Goal: Transaction & Acquisition: Obtain resource

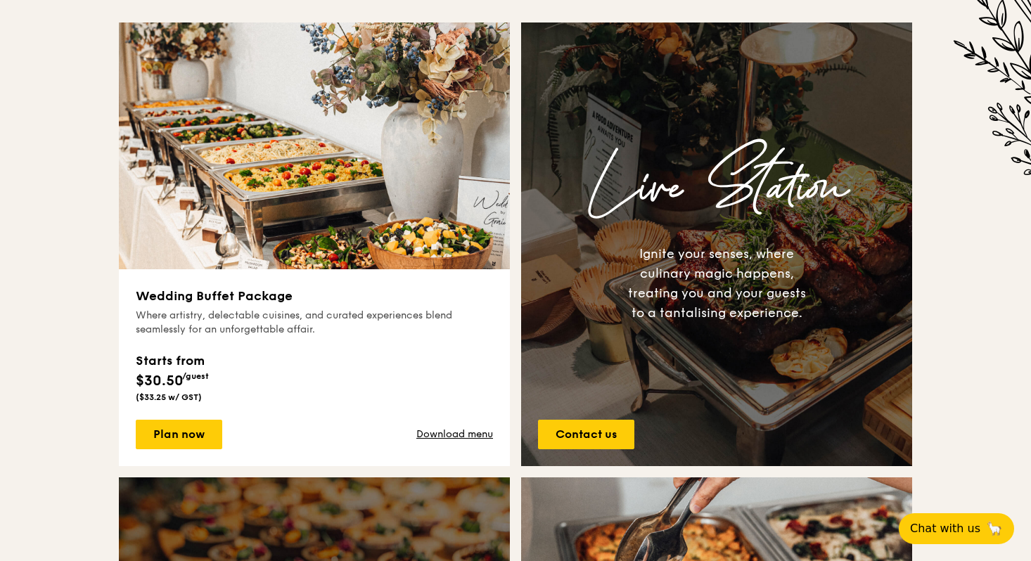
scroll to position [523, 0]
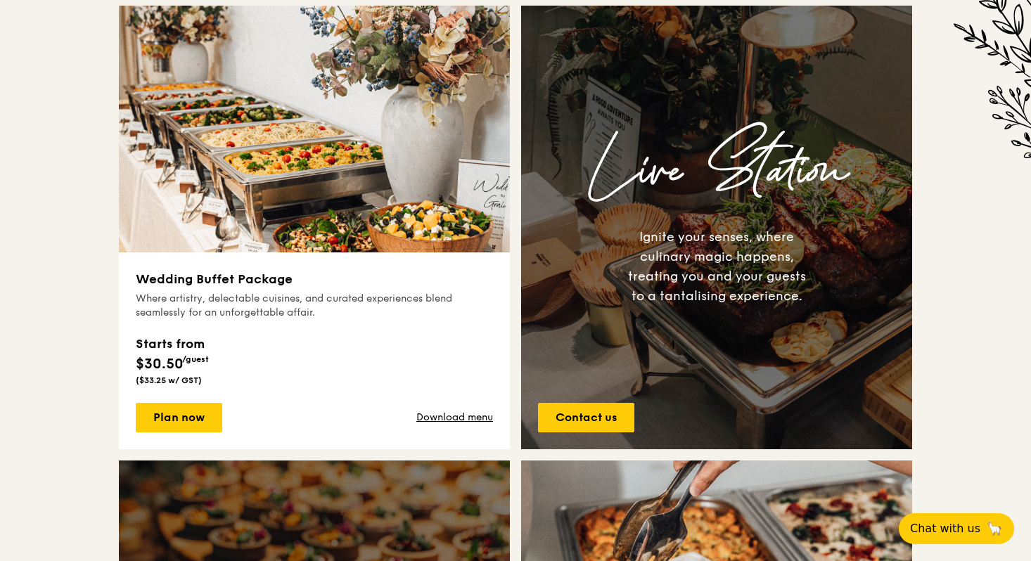
click at [33, 268] on div "Celebrate your wedding day with cherished moments, heartfelt experiences, and t…" at bounding box center [515, 442] width 1031 height 1171
click at [33, 271] on div "Celebrate your wedding day with cherished moments, heartfelt experiences, and t…" at bounding box center [515, 442] width 1031 height 1171
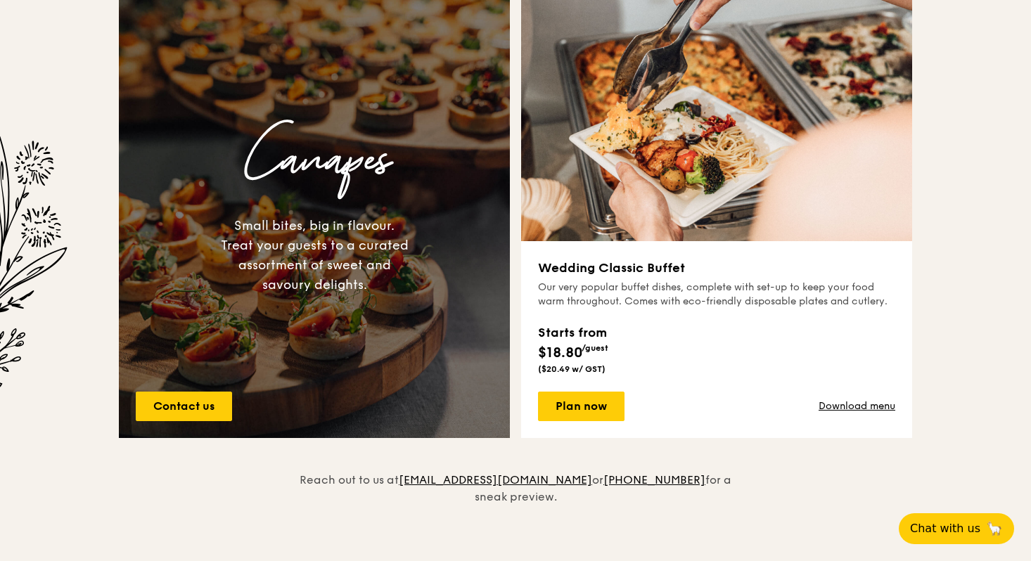
click at [36, 274] on img at bounding box center [36, 304] width 73 height 345
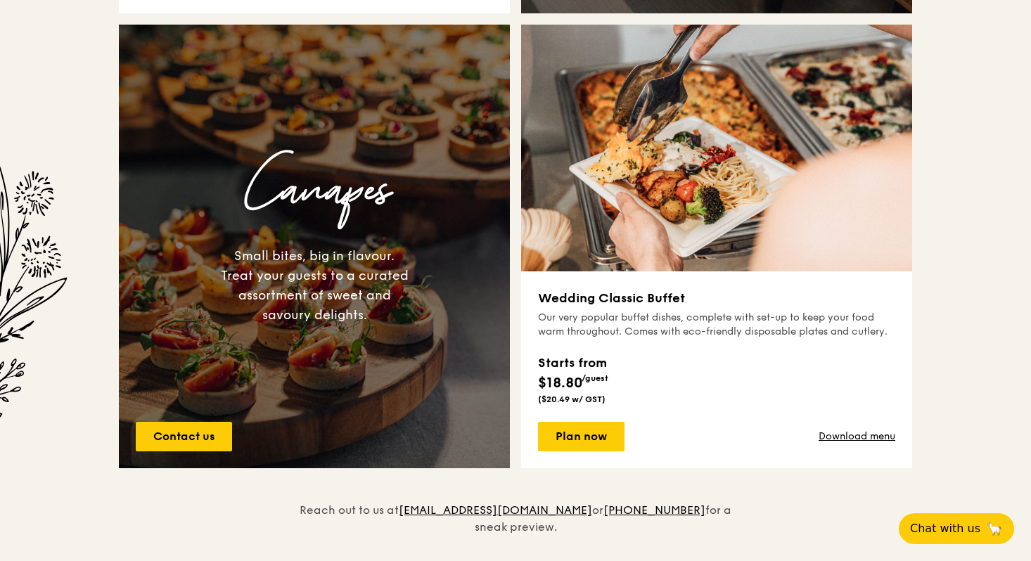
click at [36, 274] on img at bounding box center [36, 334] width 73 height 345
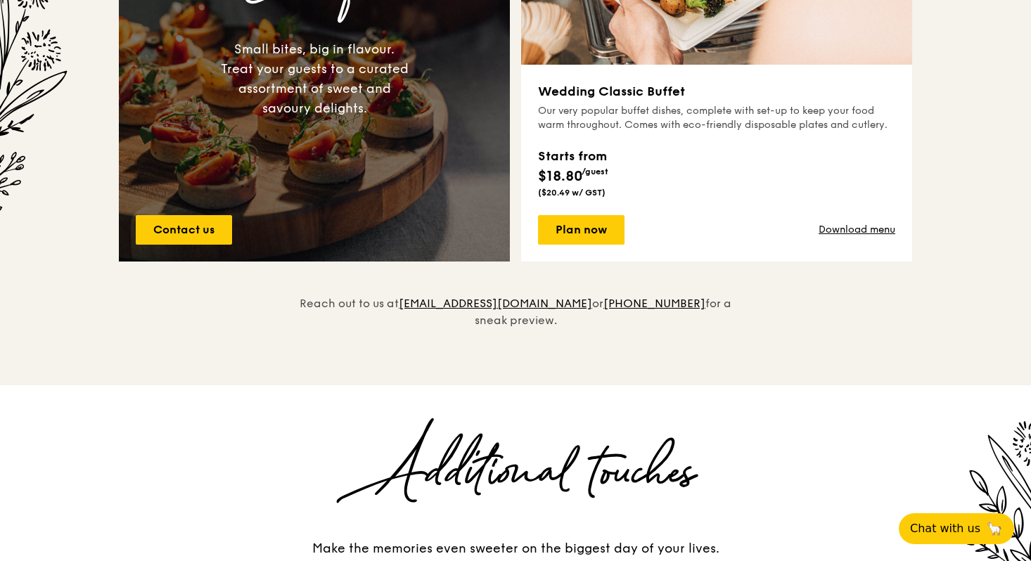
scroll to position [1162, 0]
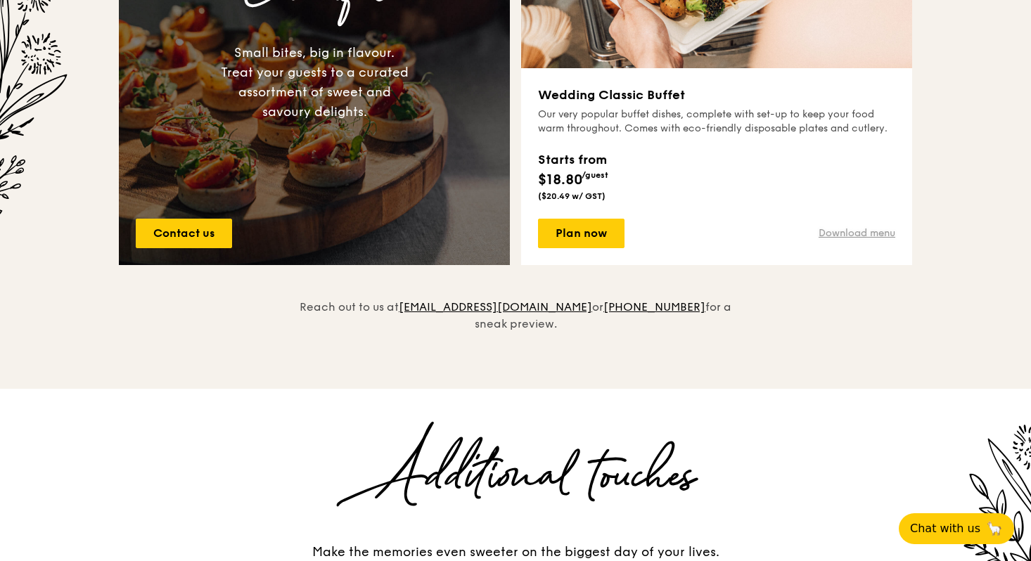
click at [837, 231] on link "Download menu" at bounding box center [856, 233] width 77 height 14
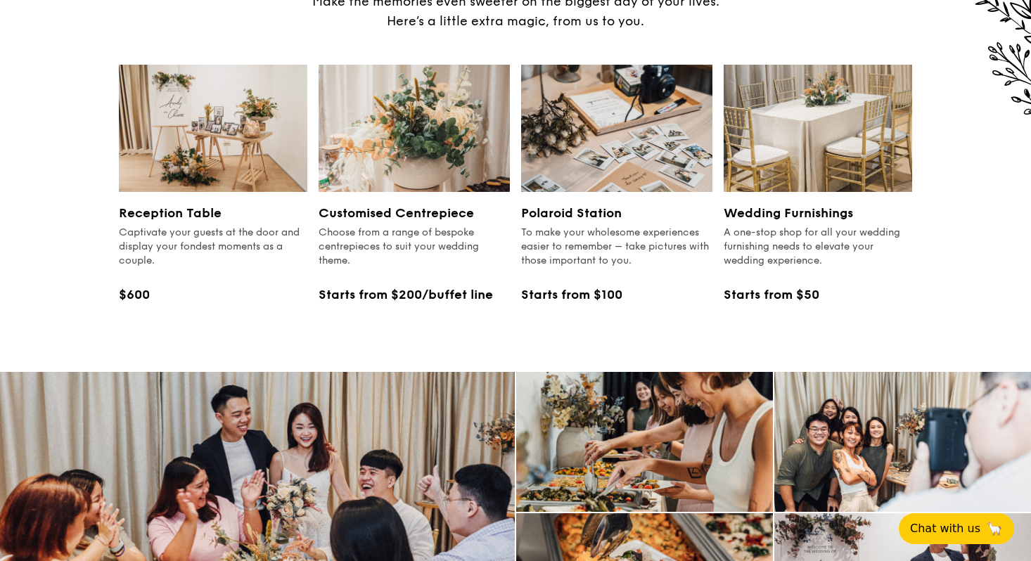
scroll to position [1707, 0]
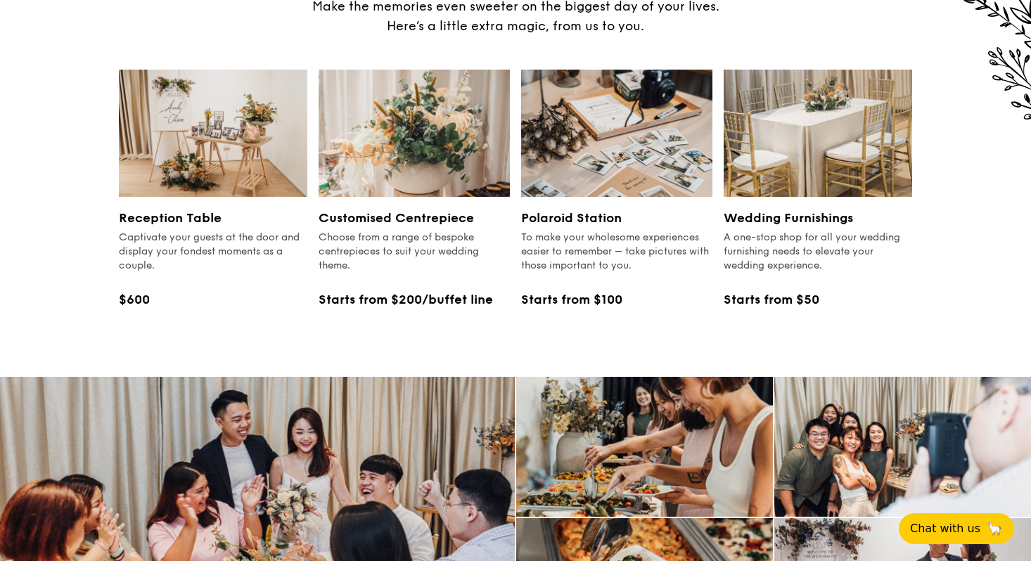
click at [420, 240] on div "Choose from a range of bespoke centrepieces to suit your wedding theme." at bounding box center [413, 252] width 191 height 42
click at [427, 238] on div "Choose from a range of bespoke centrepieces to suit your wedding theme." at bounding box center [413, 252] width 191 height 42
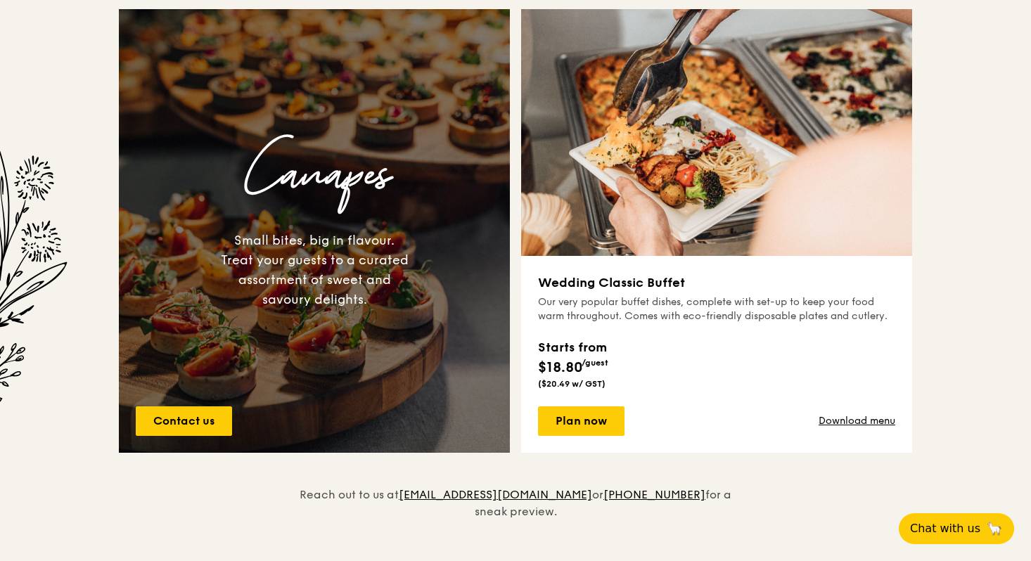
scroll to position [974, 0]
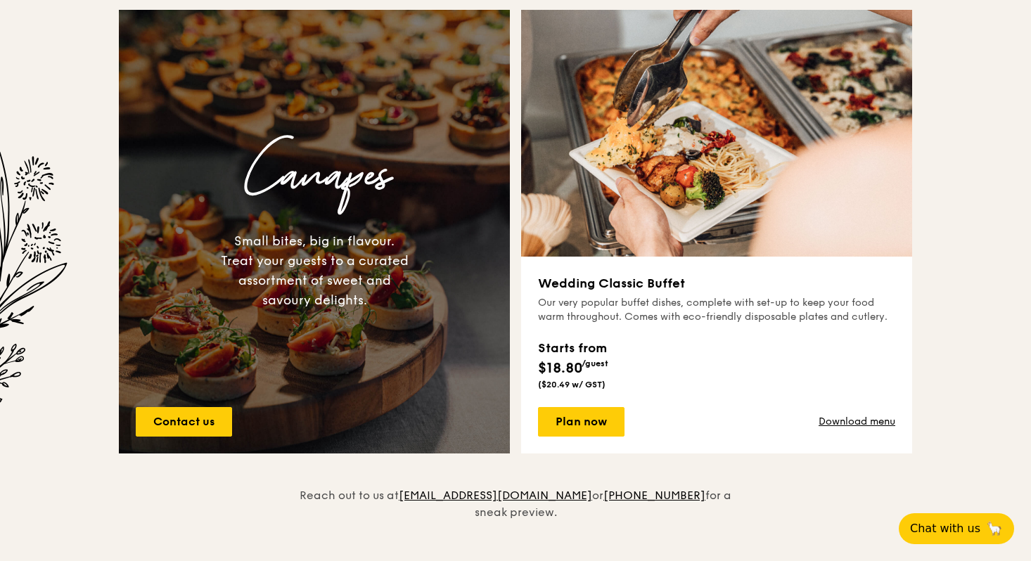
click at [206, 322] on div "Canapes Small bites, big in flavour. Treat your guests to a curated assortment …" at bounding box center [314, 231] width 391 height 269
click at [385, 216] on h3 "Canapes" at bounding box center [314, 175] width 368 height 89
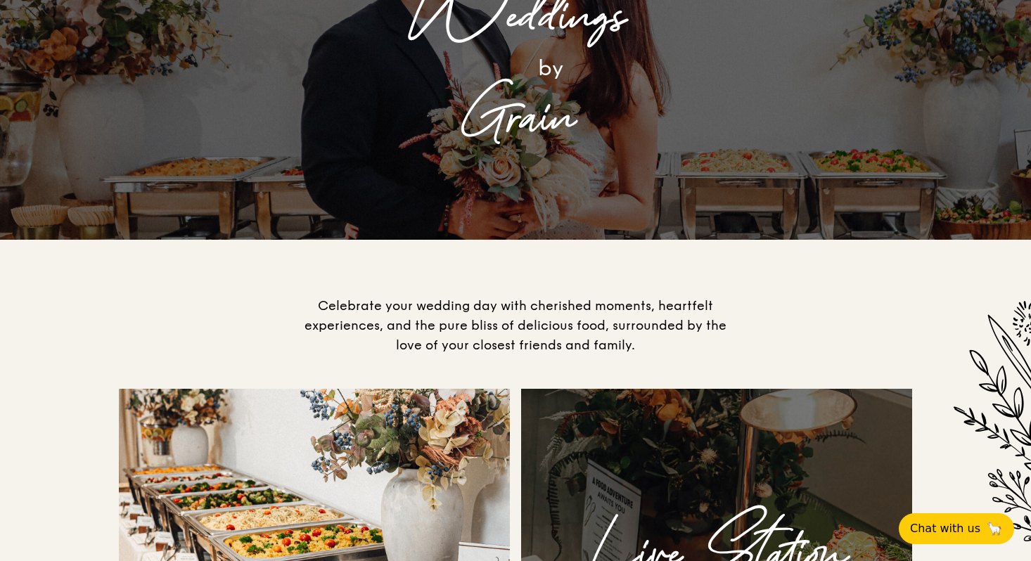
scroll to position [0, 0]
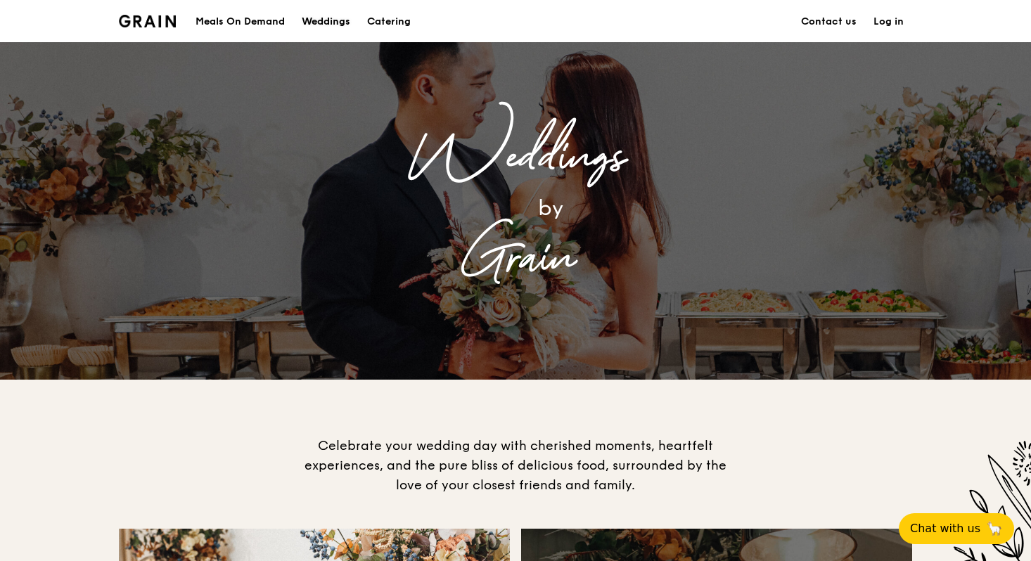
click at [337, 20] on div "Weddings" at bounding box center [326, 22] width 49 height 42
